Goal: Task Accomplishment & Management: Use online tool/utility

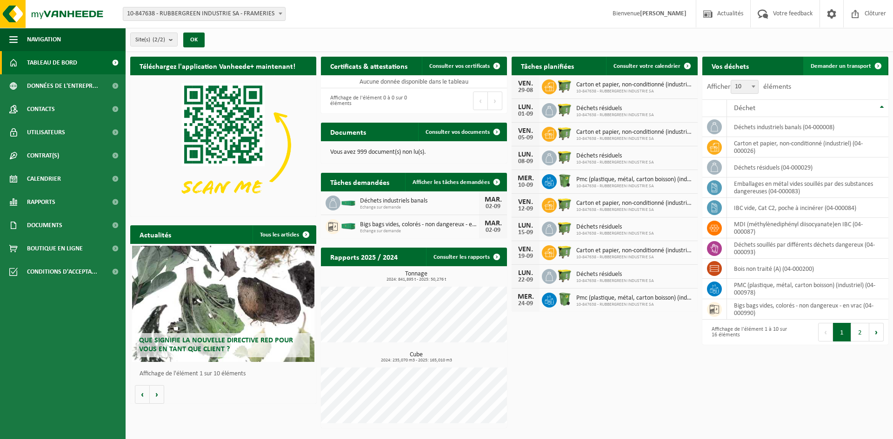
click at [836, 64] on span "Demander un transport" at bounding box center [841, 66] width 60 height 6
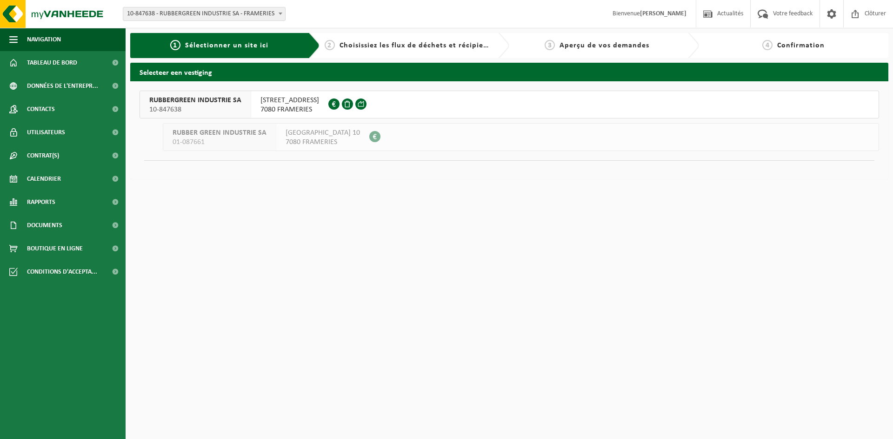
click at [217, 100] on span "RUBBERGREEN INDUSTRIE SA" at bounding box center [195, 100] width 92 height 9
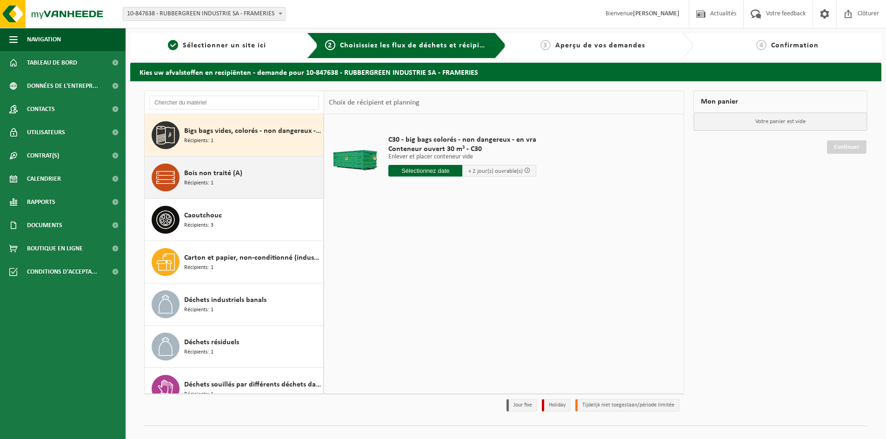
click at [219, 174] on span "Bois non traité (A)" at bounding box center [213, 173] width 58 height 11
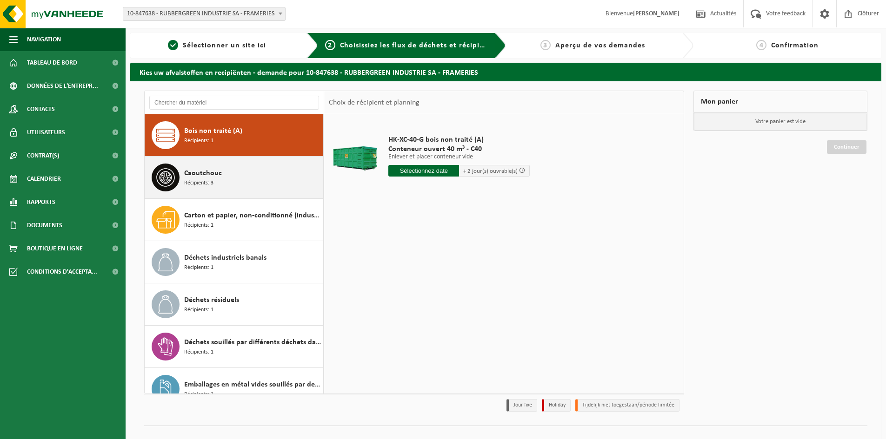
click at [220, 189] on div "Caoutchouc Récipients: 3" at bounding box center [252, 178] width 137 height 28
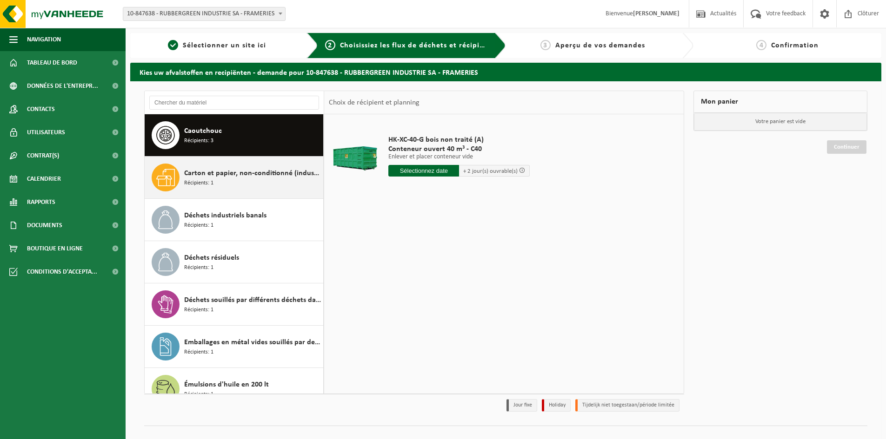
click at [230, 190] on div "Carton et papier, non-conditionné (industriel) Récipients: 1" at bounding box center [252, 178] width 137 height 28
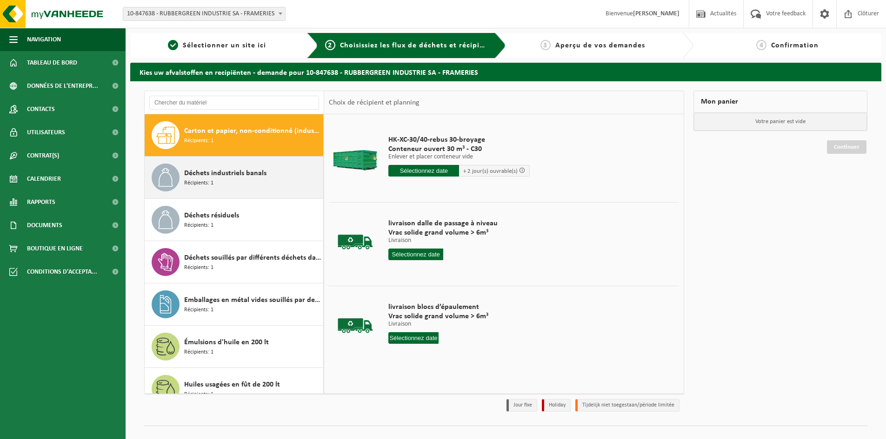
click at [229, 188] on div "Déchets industriels banals Récipients: 1" at bounding box center [252, 178] width 137 height 28
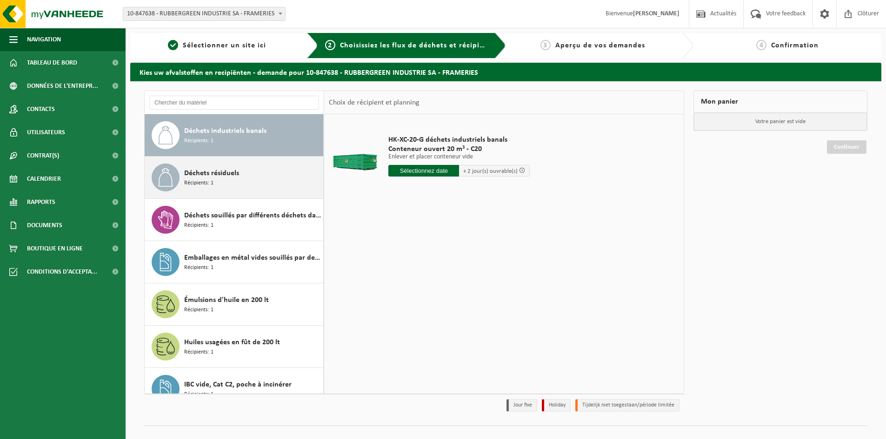
click at [229, 186] on div "Déchets résiduels Récipients: 1" at bounding box center [252, 178] width 137 height 28
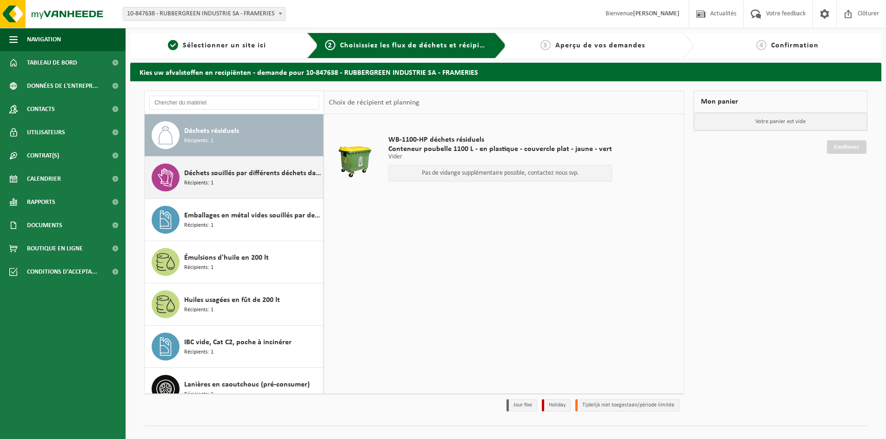
click at [230, 183] on div "Déchets souillés par différents déchets dangereux Récipients: 1" at bounding box center [252, 178] width 137 height 28
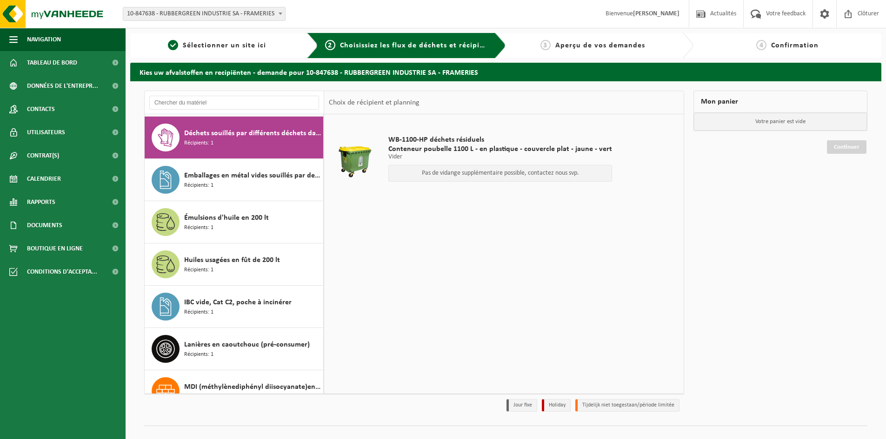
scroll to position [254, 0]
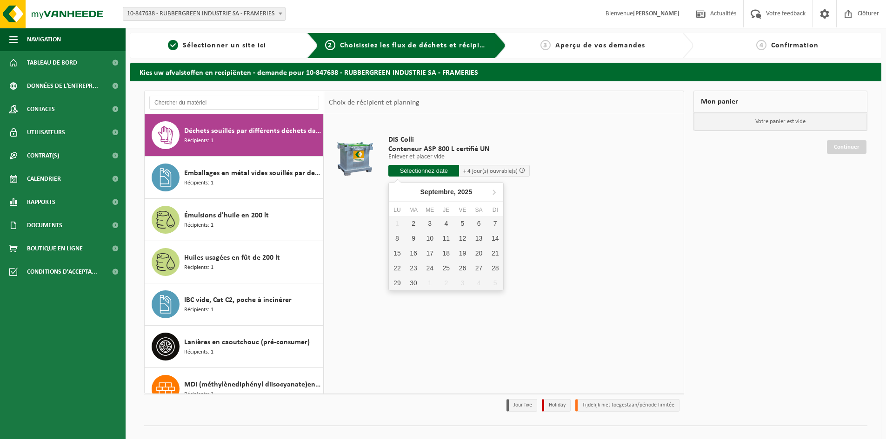
click at [417, 173] on input "text" at bounding box center [423, 171] width 71 height 12
click at [412, 222] on div "2" at bounding box center [413, 223] width 16 height 15
type input "à partir de 2025-09-02"
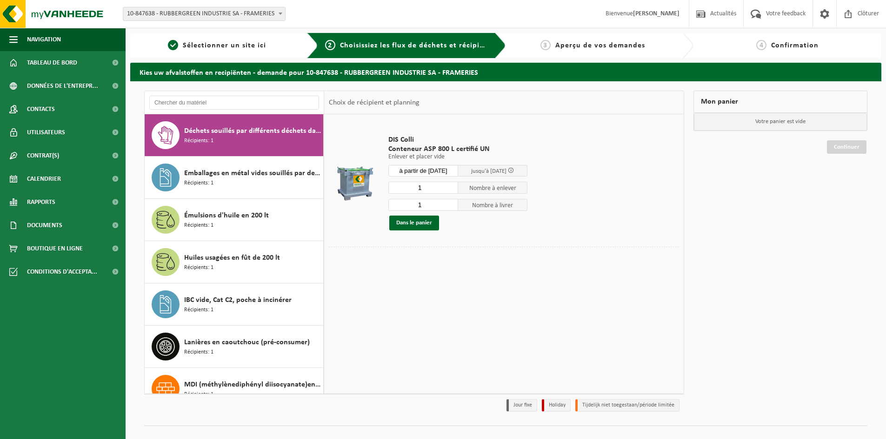
scroll to position [0, 0]
click at [422, 223] on button "Dans le panier" at bounding box center [414, 223] width 50 height 15
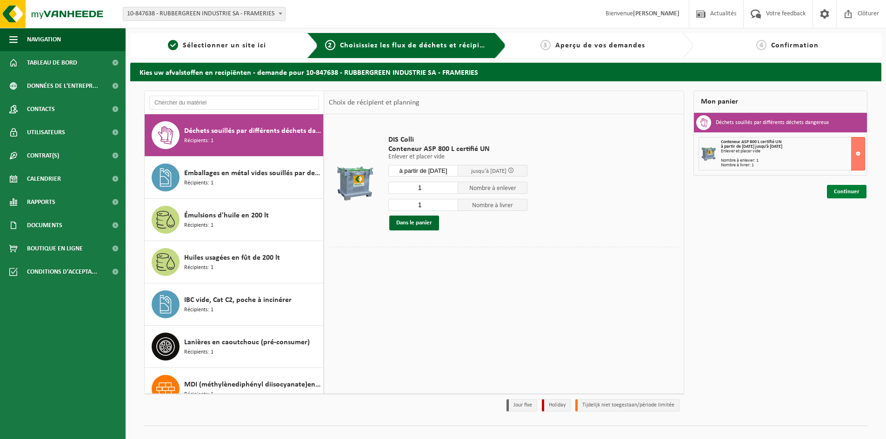
click at [846, 193] on link "Continuer" at bounding box center [847, 191] width 40 height 13
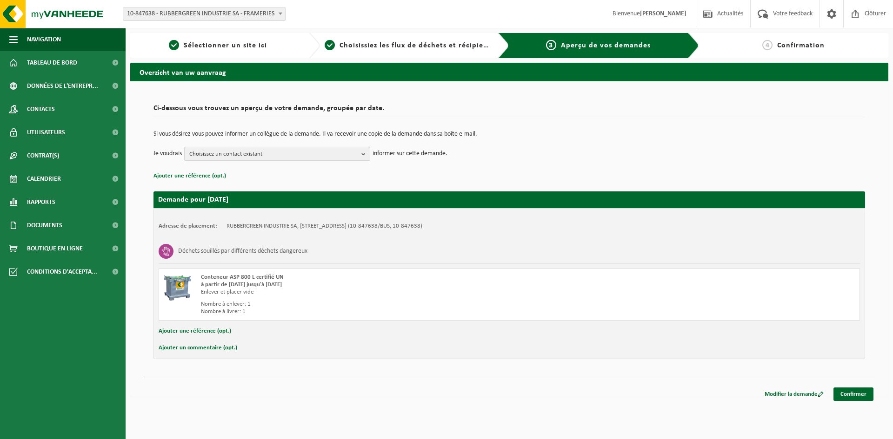
click at [363, 151] on b "button" at bounding box center [365, 153] width 8 height 13
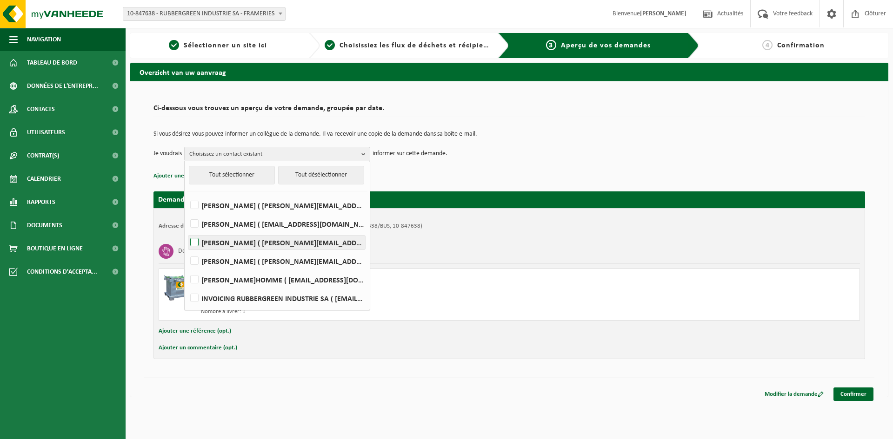
click at [195, 240] on label "KAMEL MOHAMMEDI ( kamel.mohammedi@rubbergreen.be )" at bounding box center [276, 243] width 177 height 14
click at [187, 231] on input "KAMEL MOHAMMEDI ( kamel.mohammedi@rubbergreen.be )" at bounding box center [186, 231] width 0 height 0
checkbox input "true"
click at [853, 391] on link "Confirmer" at bounding box center [853, 394] width 40 height 13
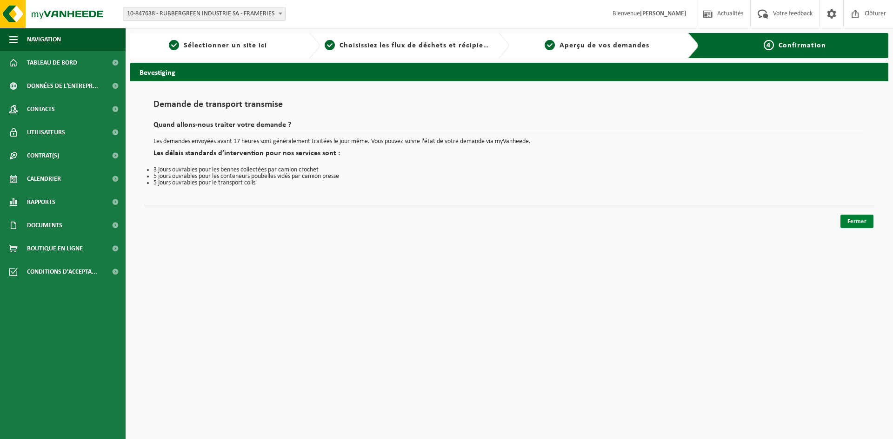
click at [854, 224] on link "Fermer" at bounding box center [856, 221] width 33 height 13
